Goal: Information Seeking & Learning: Learn about a topic

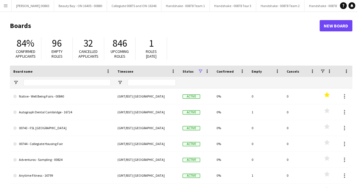
click at [9, 5] on button "Menu" at bounding box center [5, 5] width 11 height 11
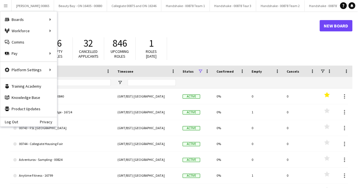
click at [231, 19] on header "Boards New Board" at bounding box center [181, 26] width 343 height 18
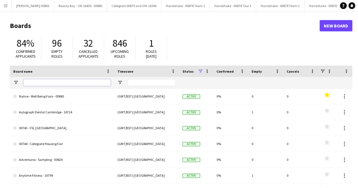
click at [54, 86] on input "Board name Filter Input" at bounding box center [67, 82] width 87 height 7
click at [3, 2] on button "Menu" at bounding box center [5, 5] width 11 height 11
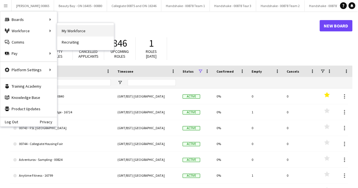
click at [77, 31] on link "My Workforce" at bounding box center [85, 30] width 57 height 11
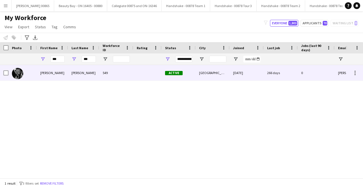
click at [42, 72] on div "[PERSON_NAME]" at bounding box center [52, 73] width 31 height 16
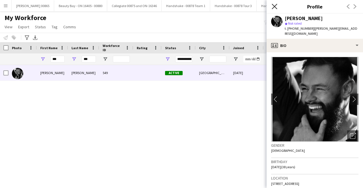
click at [275, 8] on icon "Close pop-in" at bounding box center [273, 6] width 5 height 5
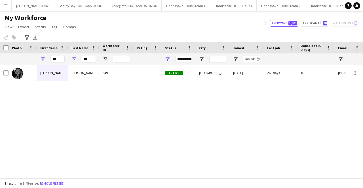
click at [42, 76] on div "[PERSON_NAME]" at bounding box center [52, 73] width 31 height 16
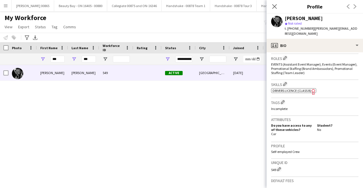
scroll to position [154, 0]
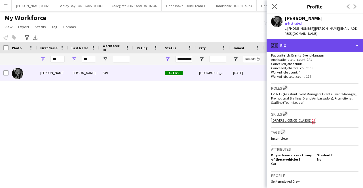
click at [349, 44] on div "profile Bio" at bounding box center [314, 46] width 96 height 14
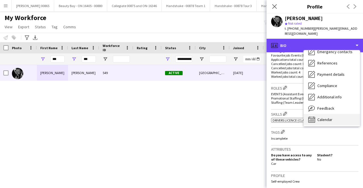
scroll to position [53, 0]
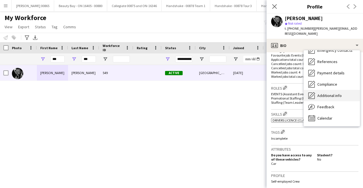
click at [331, 93] on span "Additional info" at bounding box center [329, 95] width 24 height 5
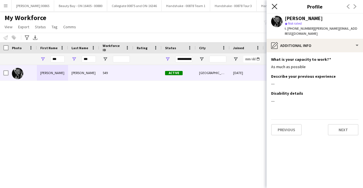
click at [273, 4] on icon "Close pop-in" at bounding box center [273, 6] width 5 height 5
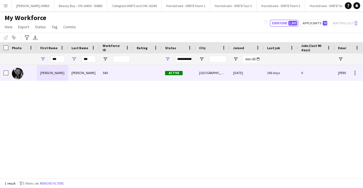
click at [56, 73] on div "[PERSON_NAME]" at bounding box center [52, 73] width 31 height 16
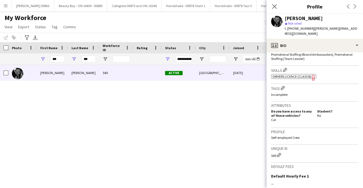
scroll to position [170, 0]
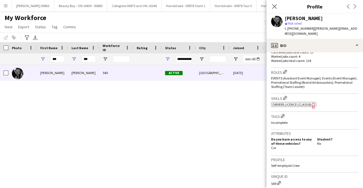
click at [312, 105] on div "Skills Edit crew company skills ok-circled2 background Layer 1 cross-circle-red…" at bounding box center [314, 103] width 87 height 18
click at [309, 103] on span "Drivers Licence (Class B)" at bounding box center [291, 105] width 39 height 4
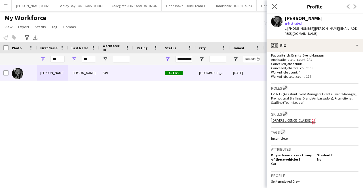
scroll to position [267, 0]
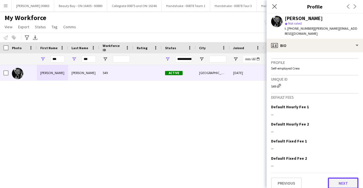
click at [335, 184] on button "Next" at bounding box center [342, 183] width 31 height 11
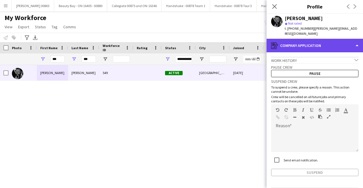
click at [308, 46] on div "register Company application" at bounding box center [314, 46] width 96 height 14
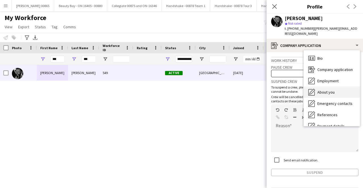
click at [321, 90] on span "About you" at bounding box center [325, 92] width 17 height 5
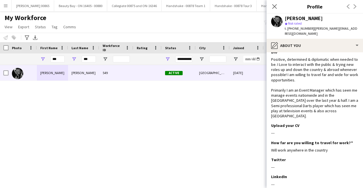
scroll to position [0, 0]
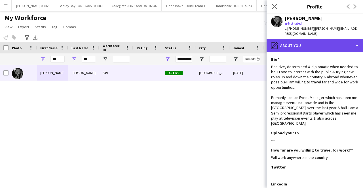
click at [319, 42] on div "pencil4 About you" at bounding box center [314, 46] width 96 height 14
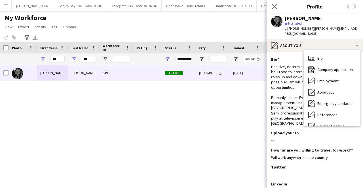
click at [239, 103] on div "[PERSON_NAME] 549 Active [GEOGRAPHIC_DATA] [DATE] 266 days 0 [PERSON_NAME][EMAI…" at bounding box center [173, 119] width 346 height 109
